Goal: Transaction & Acquisition: Book appointment/travel/reservation

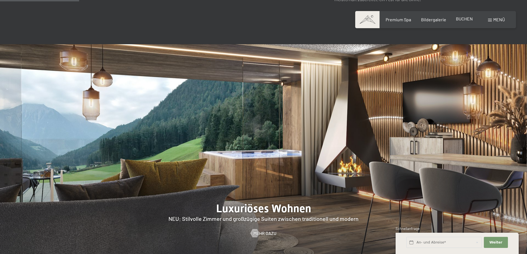
scroll to position [526, 0]
click at [461, 21] on span "BUCHEN" at bounding box center [464, 18] width 17 height 5
click at [462, 16] on span "BUCHEN" at bounding box center [464, 18] width 17 height 5
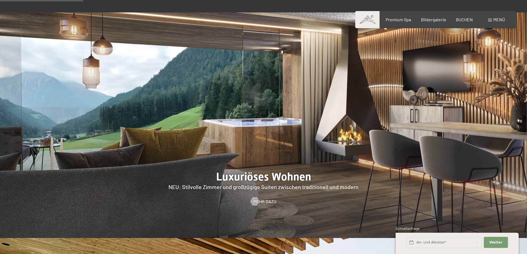
scroll to position [581, 0]
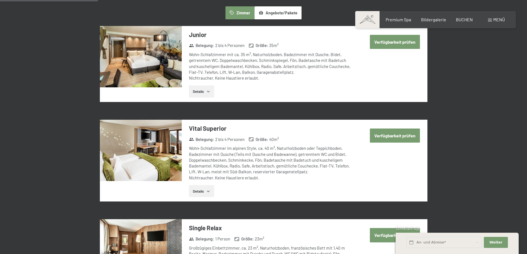
scroll to position [344, 0]
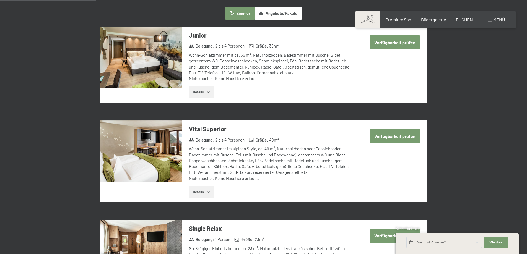
click at [405, 140] on button "Verfügbarkeit prüfen" at bounding box center [395, 136] width 50 height 14
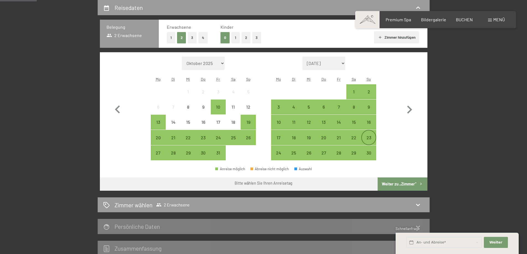
click at [368, 136] on div "23" at bounding box center [369, 143] width 14 height 14
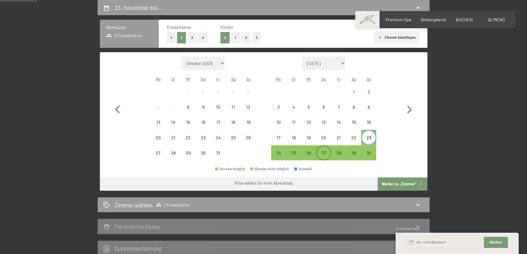
click at [323, 153] on div "27" at bounding box center [324, 158] width 14 height 14
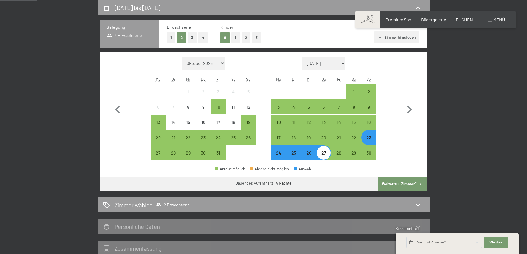
click at [466, 77] on div "[DATE] bis [DATE] Belegung 2 Erwachsene Erwachsene 1 2 3 4 Kinder 0 1 2 3 Zimme…" at bounding box center [263, 128] width 419 height 256
